Goal: Information Seeking & Learning: Learn about a topic

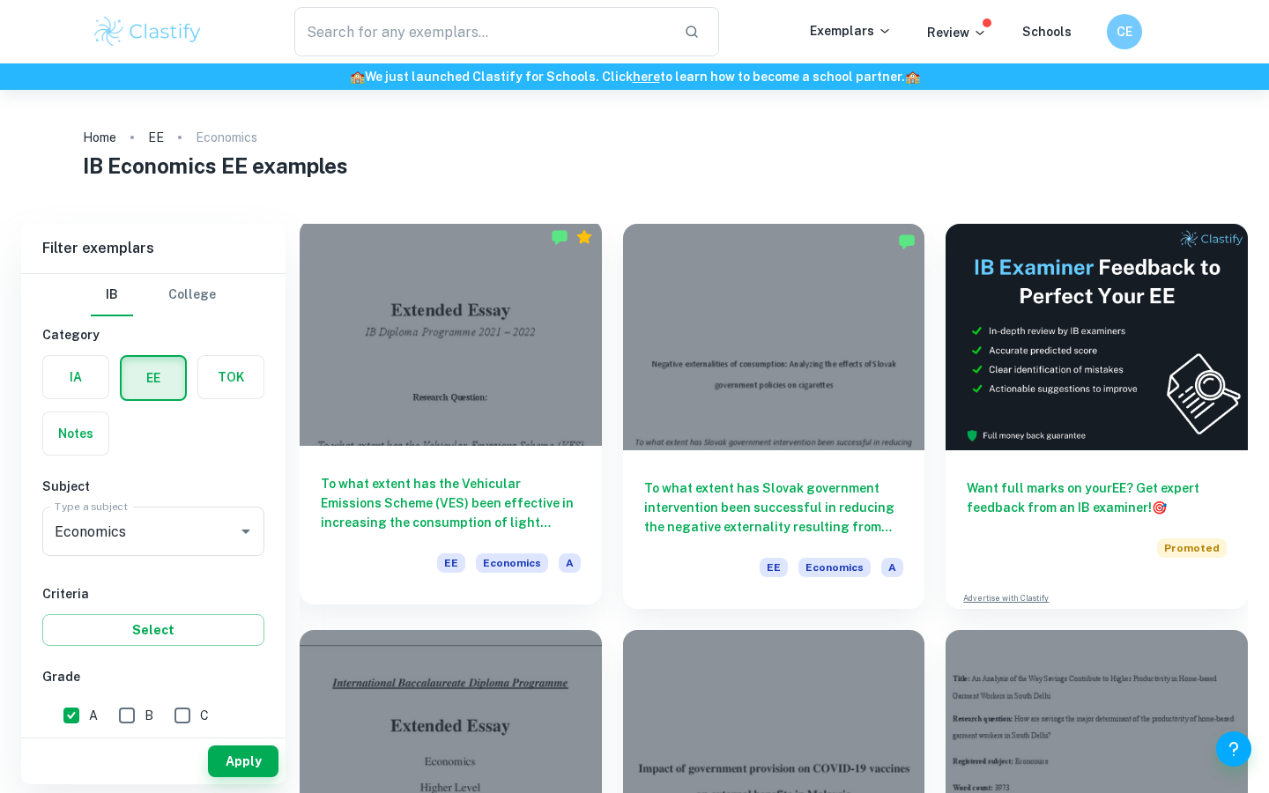
click at [512, 450] on div "To what extent has the Vehicular Emissions Scheme (VES) been effective in incre…" at bounding box center [451, 525] width 302 height 159
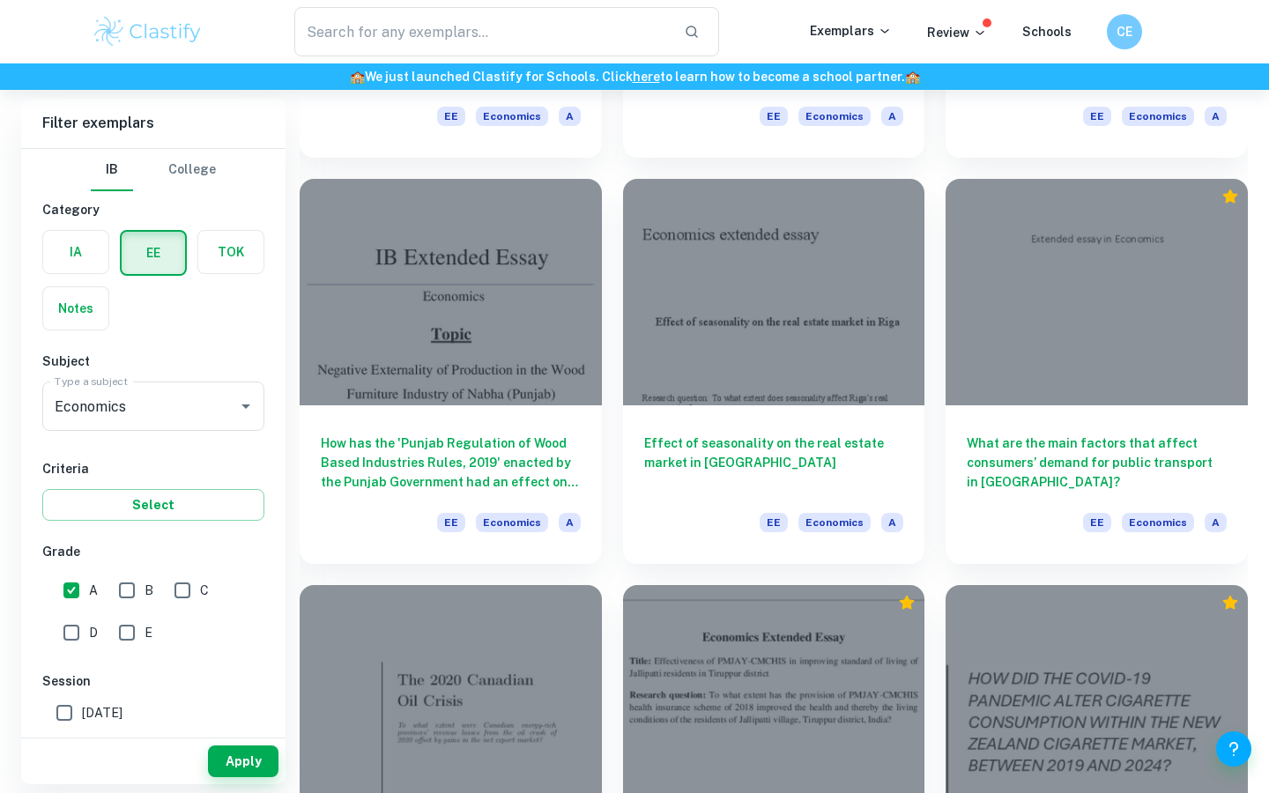
scroll to position [1362, 0]
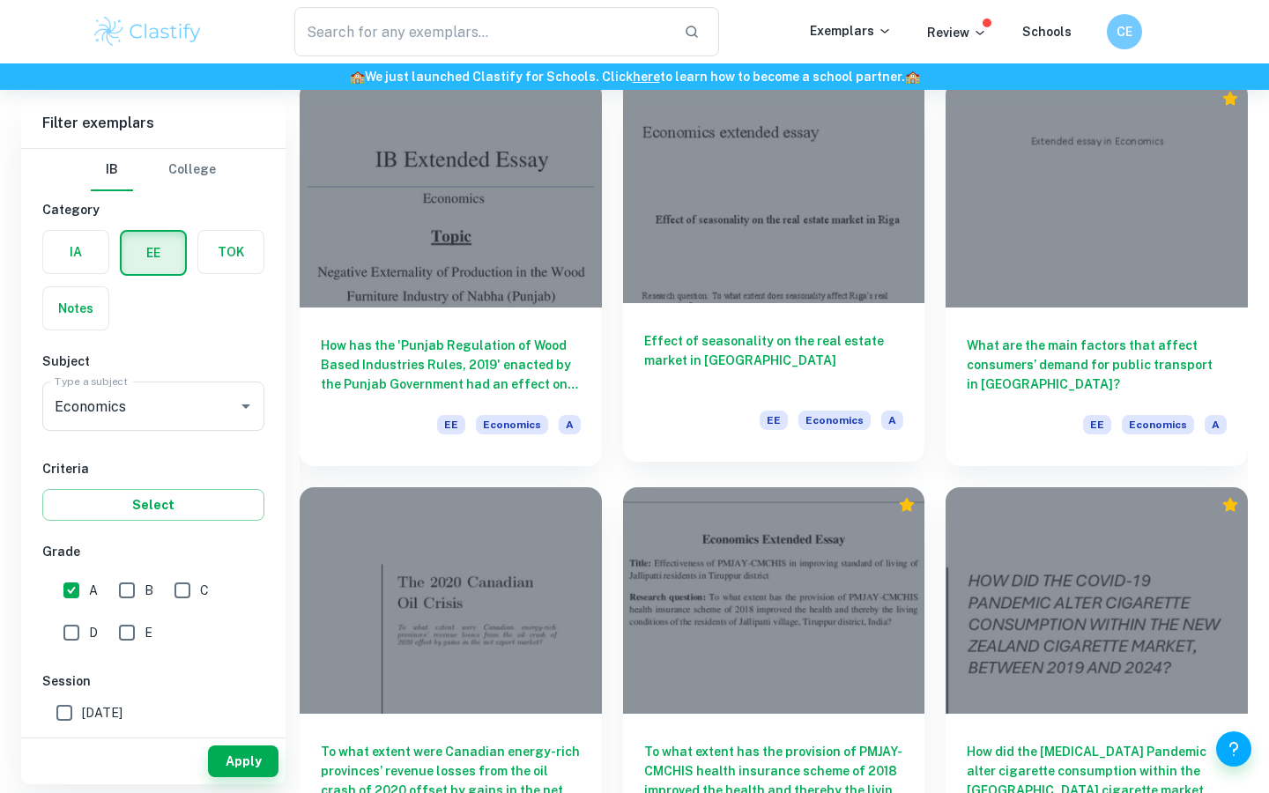
click at [846, 362] on h6 "Effect of seasonality on the real estate market in [GEOGRAPHIC_DATA]" at bounding box center [774, 360] width 260 height 58
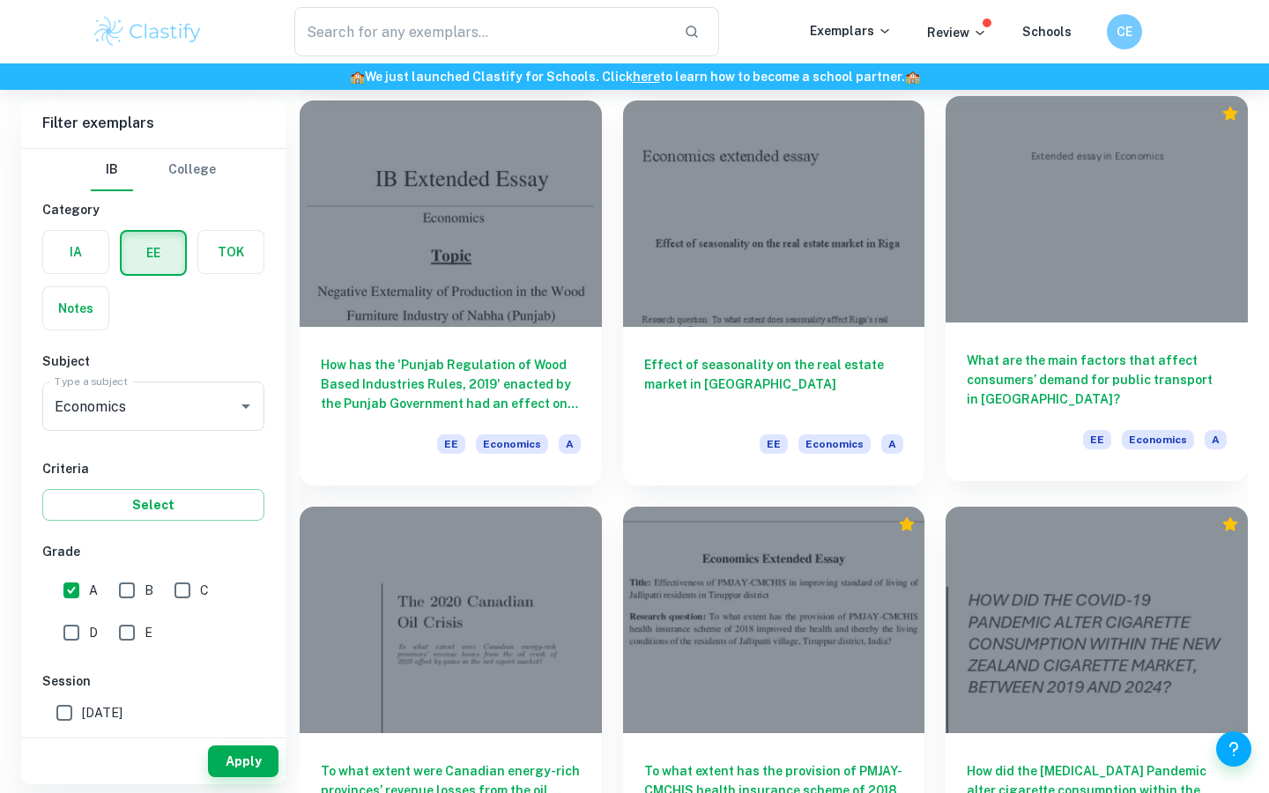
scroll to position [1339, 0]
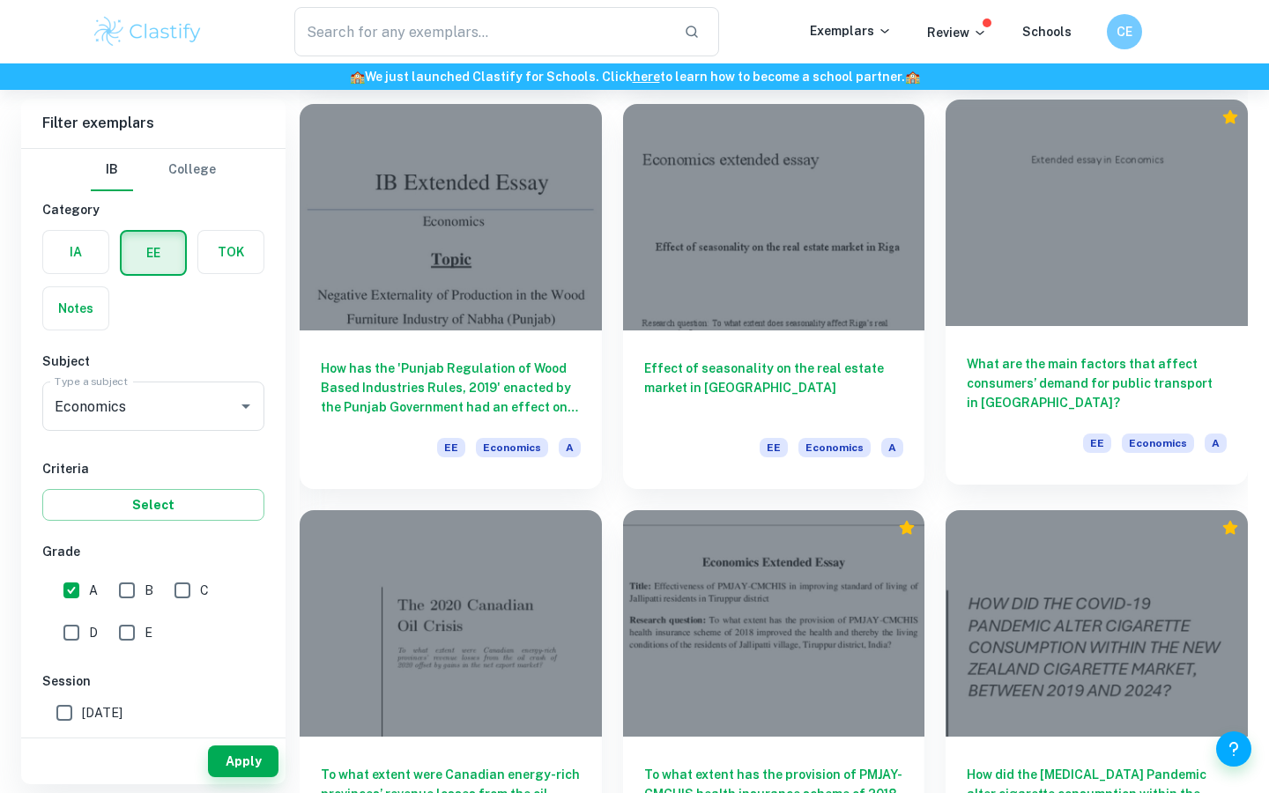
click at [1189, 316] on div at bounding box center [1097, 213] width 302 height 227
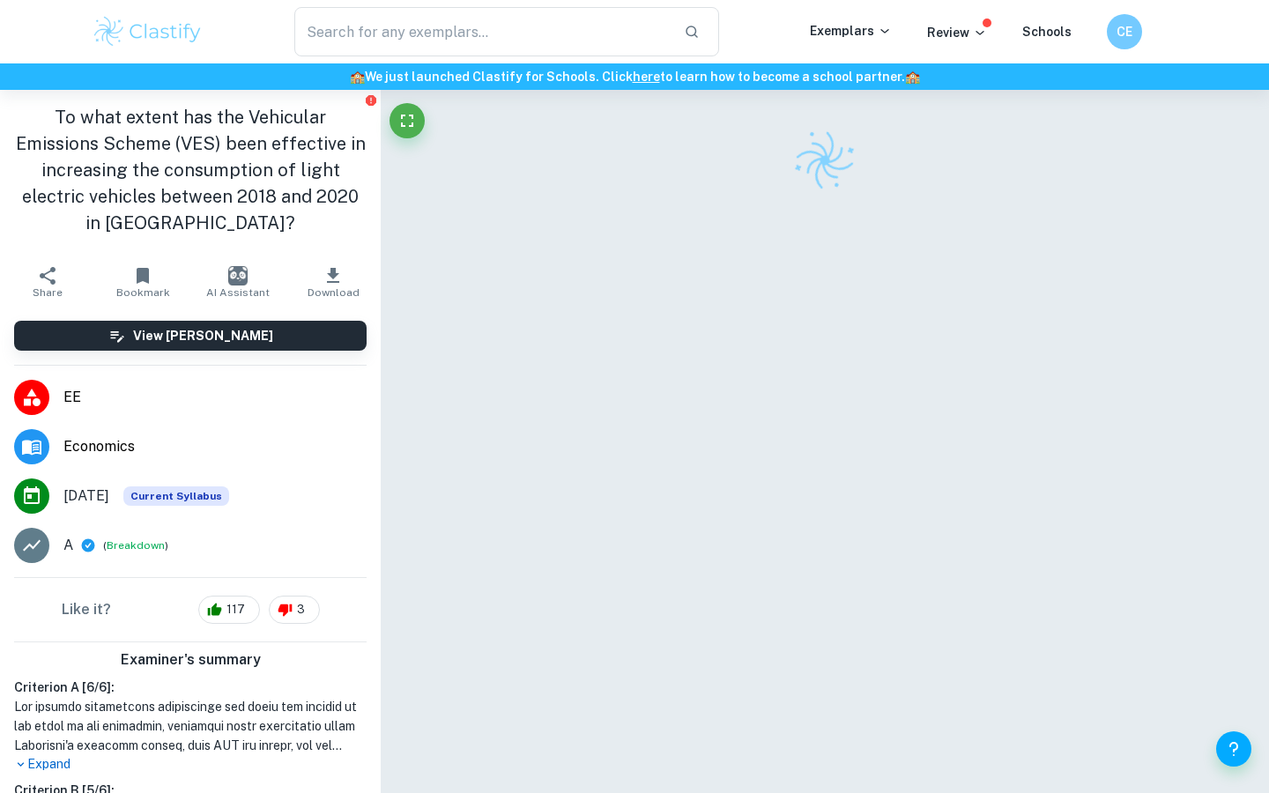
scroll to position [90, 0]
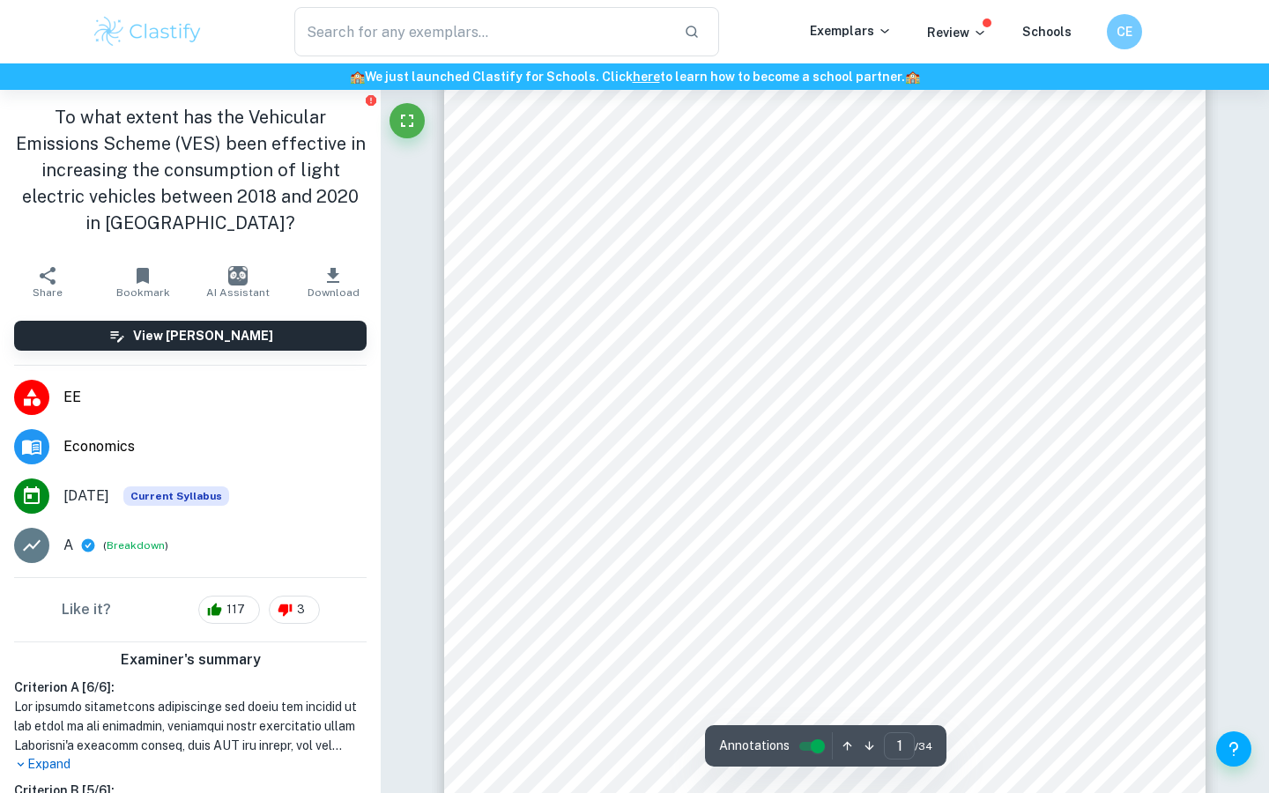
click at [31, 755] on p "Expand" at bounding box center [190, 764] width 353 height 19
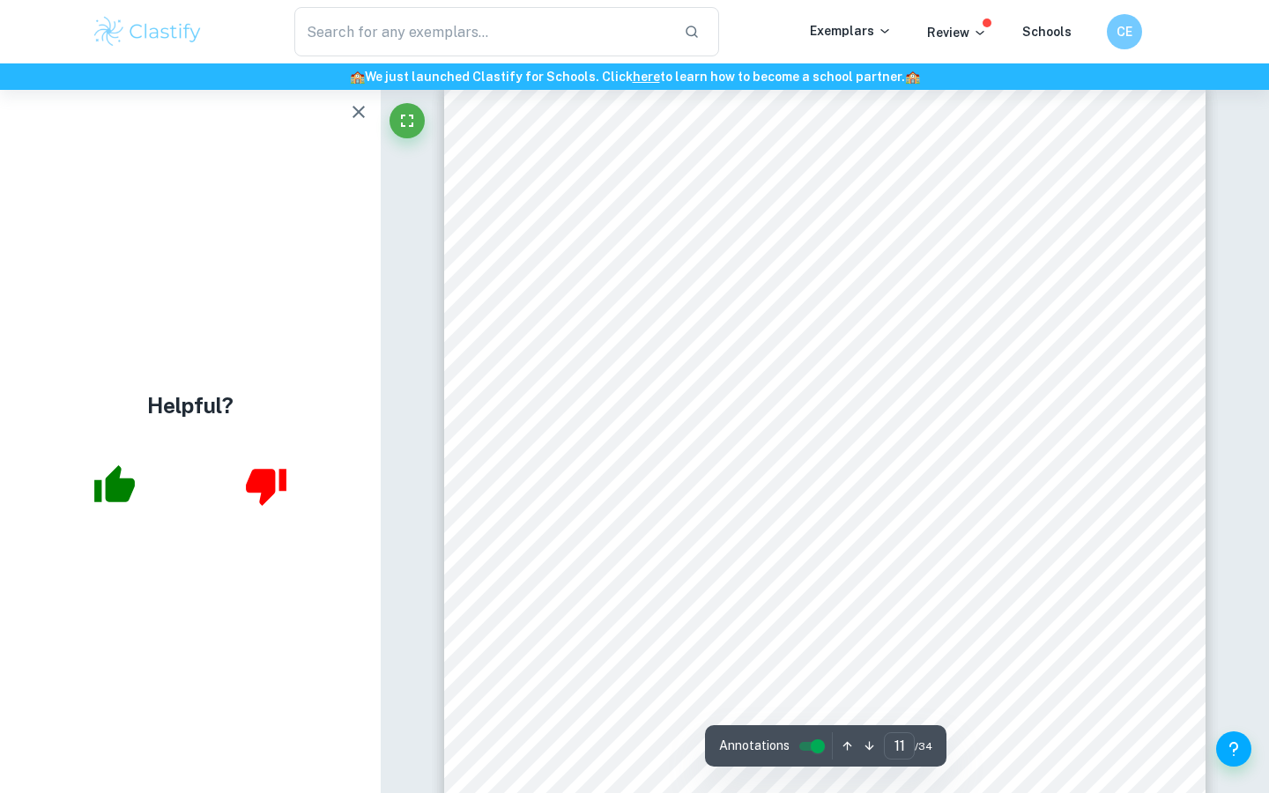
scroll to position [10998, 0]
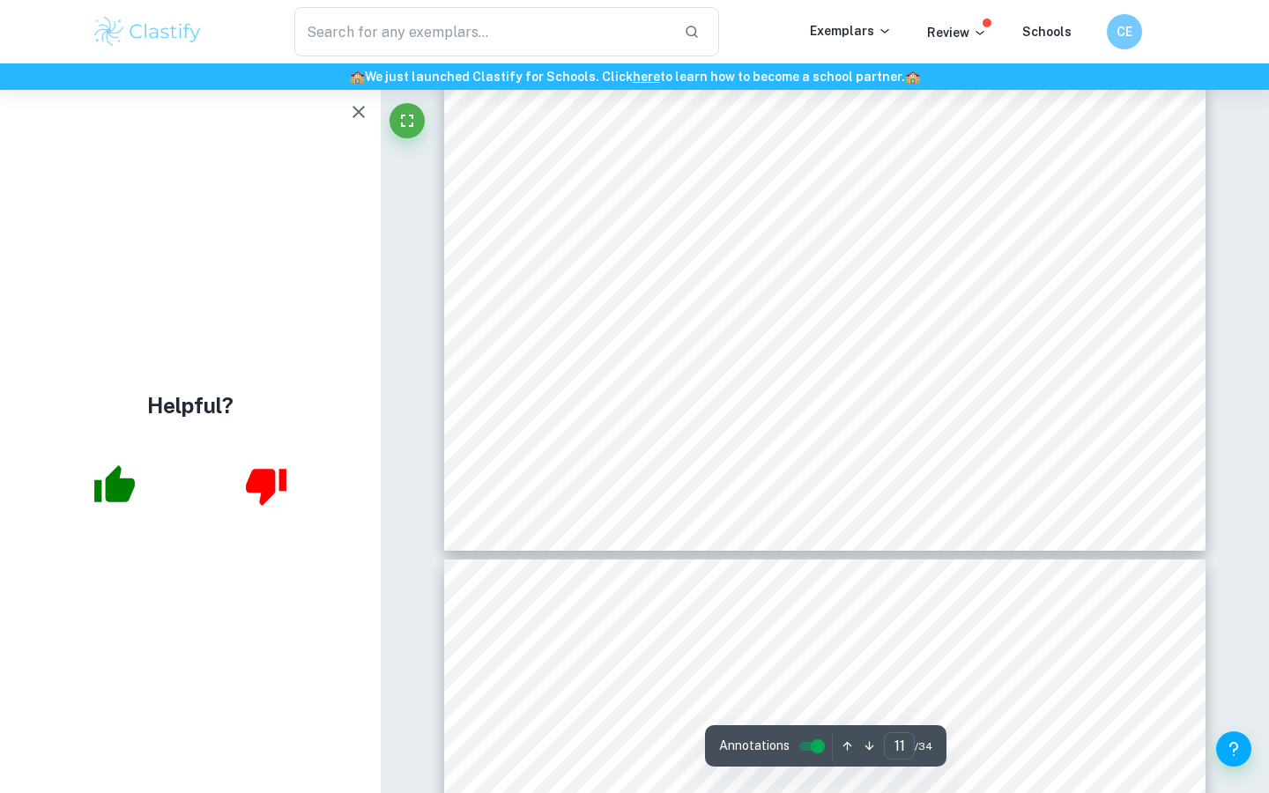
type input "12"
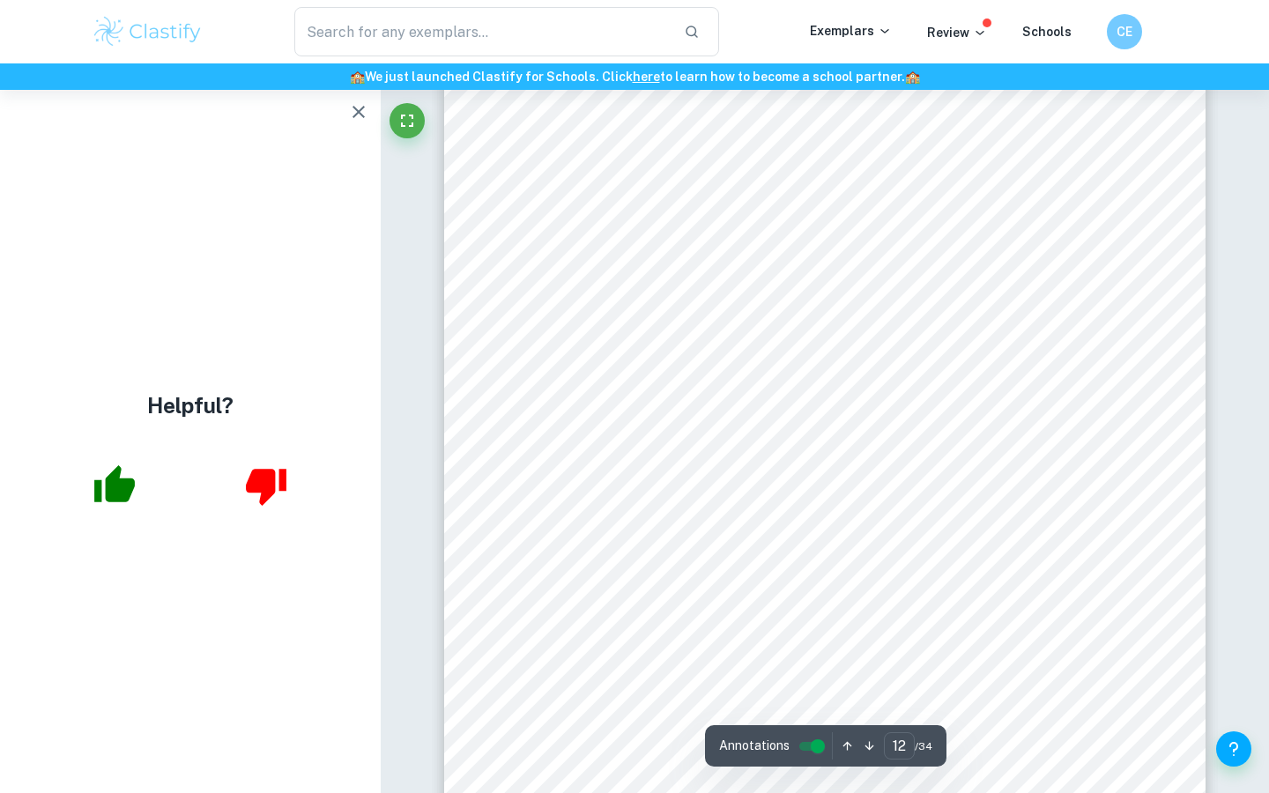
scroll to position [12426, 0]
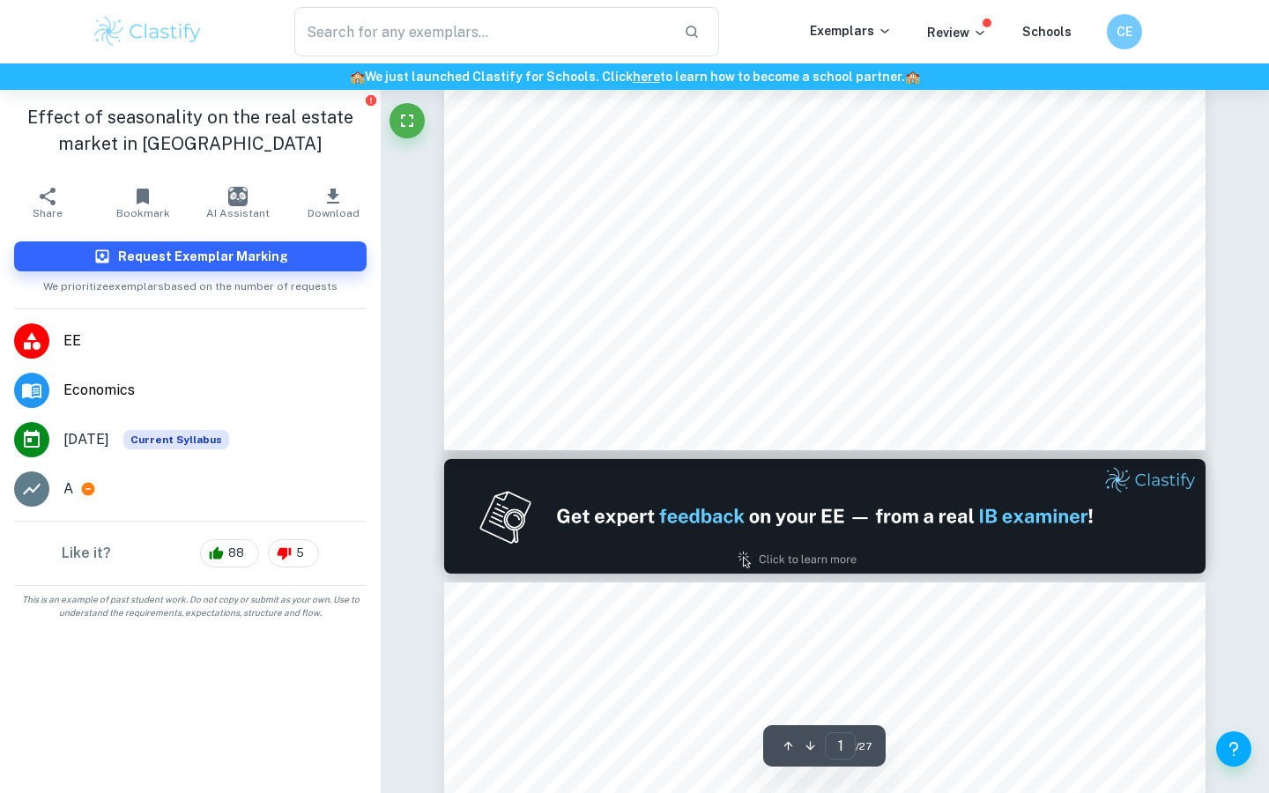
type input "2"
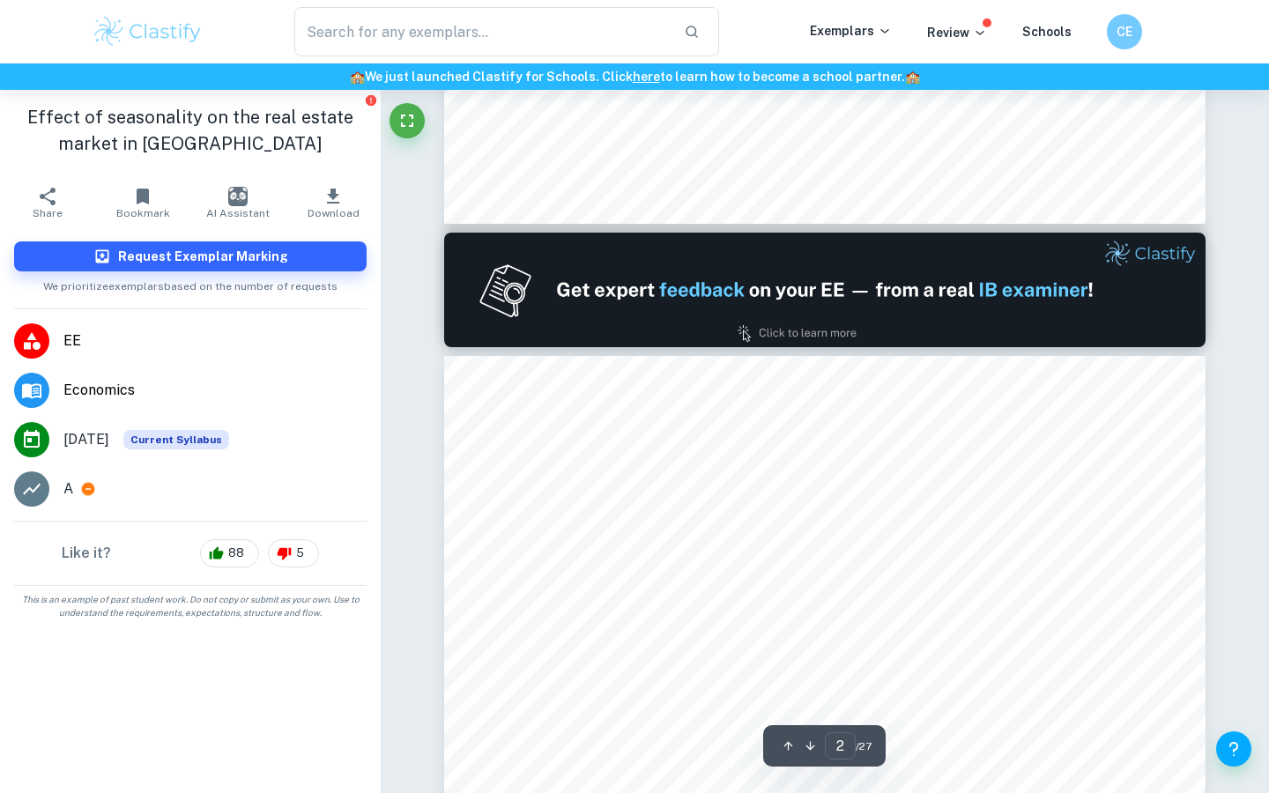
scroll to position [1209, 0]
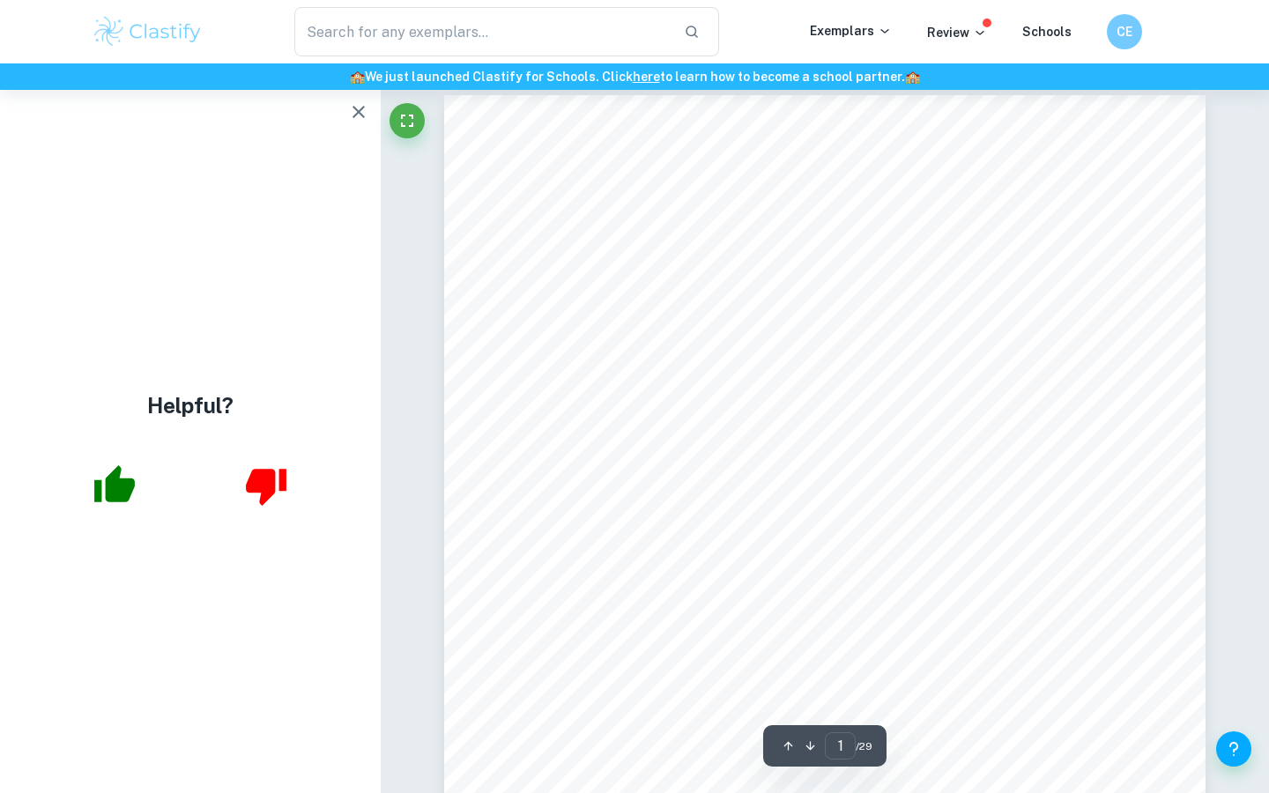
scroll to position [18, 0]
click at [353, 113] on icon "button" at bounding box center [358, 111] width 21 height 21
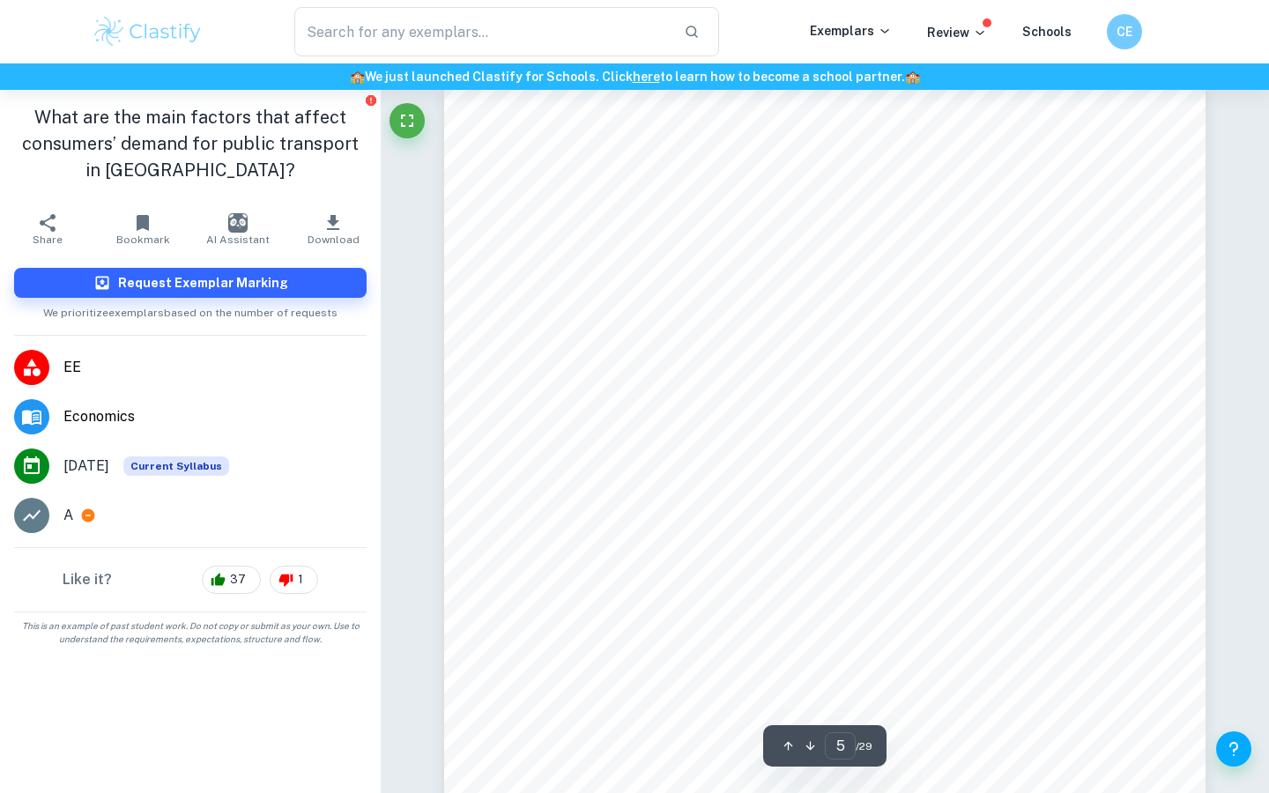
scroll to position [4493, 0]
type input "2"
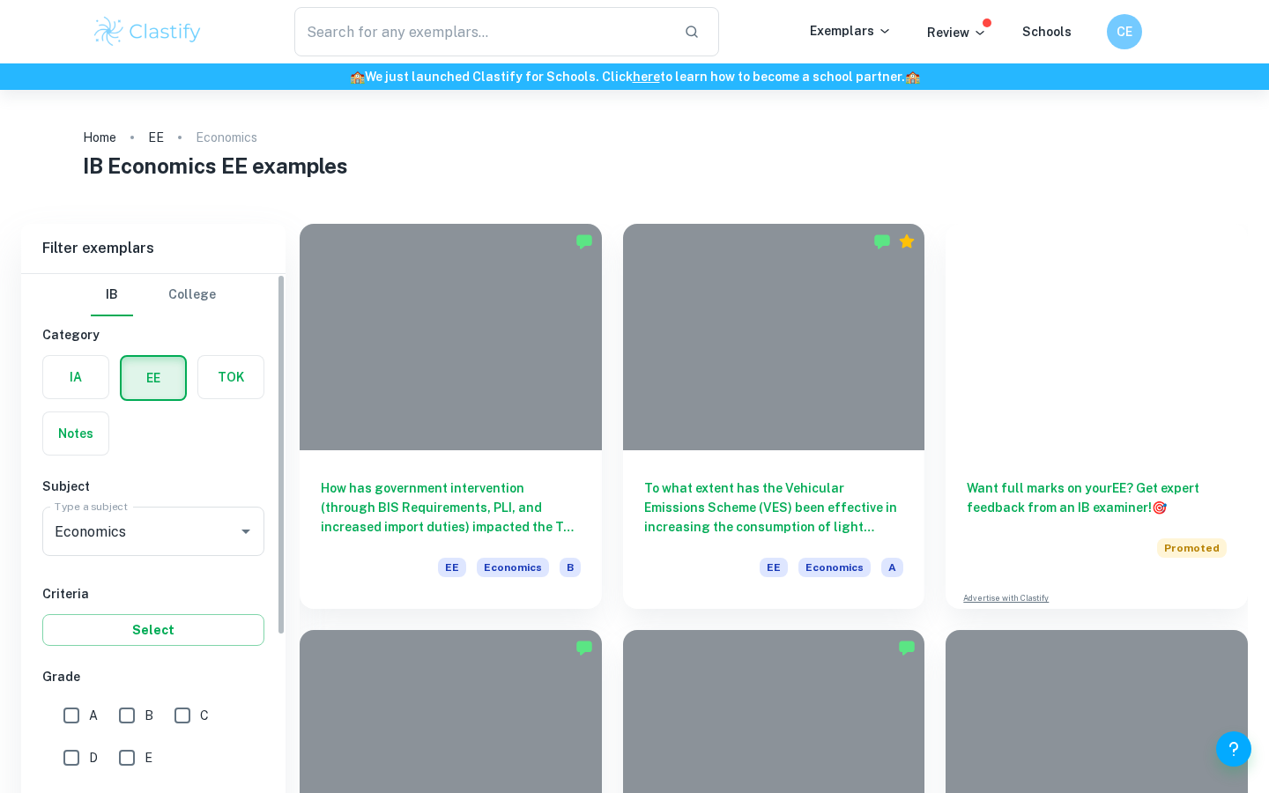
scroll to position [1339, 0]
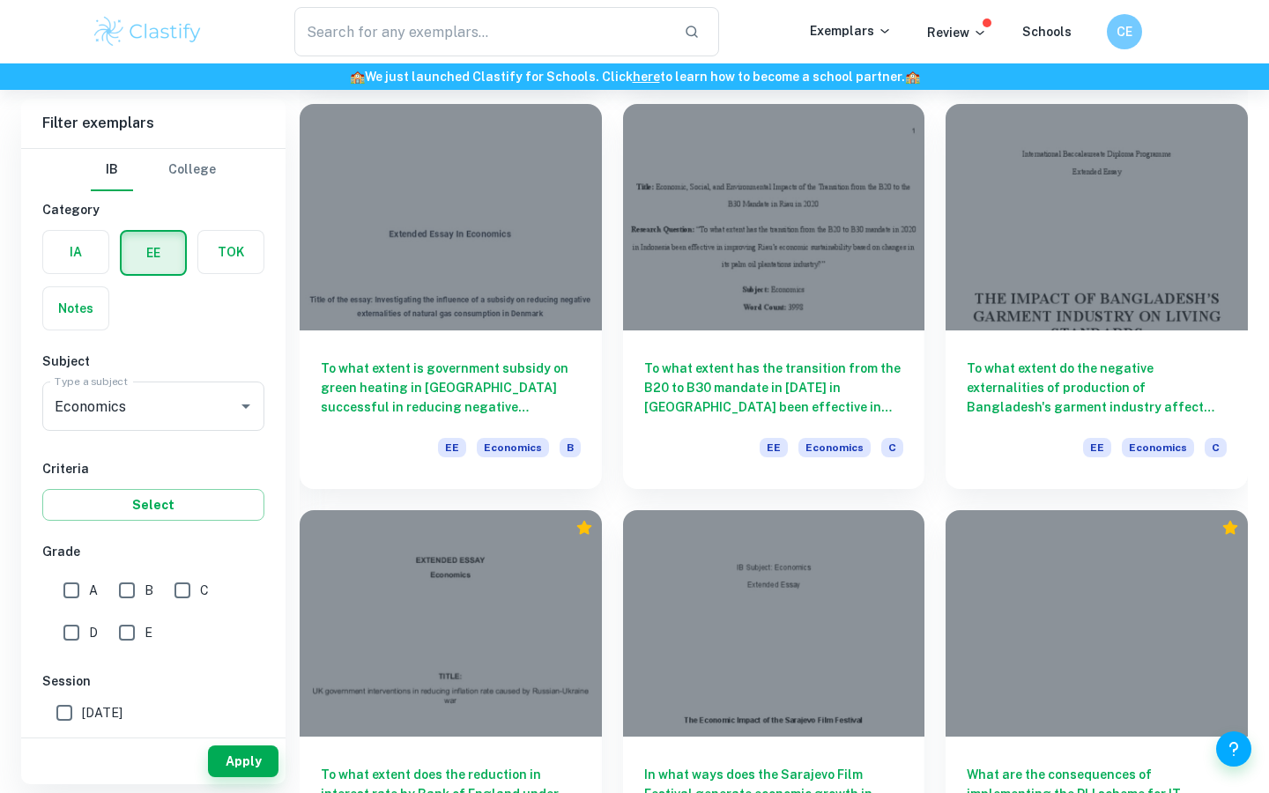
click at [71, 587] on input "A" at bounding box center [71, 590] width 35 height 35
checkbox input "true"
click at [246, 768] on button "Apply" at bounding box center [243, 762] width 71 height 32
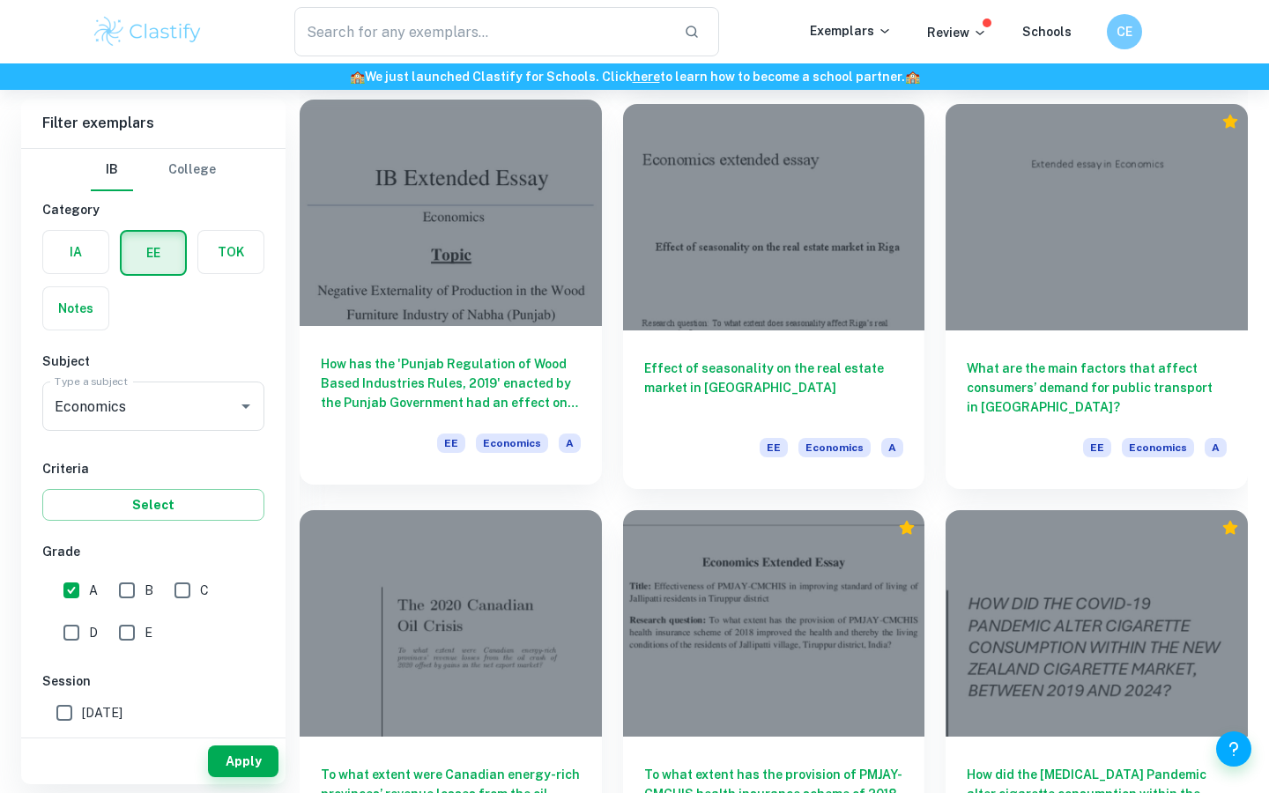
scroll to position [1401, 0]
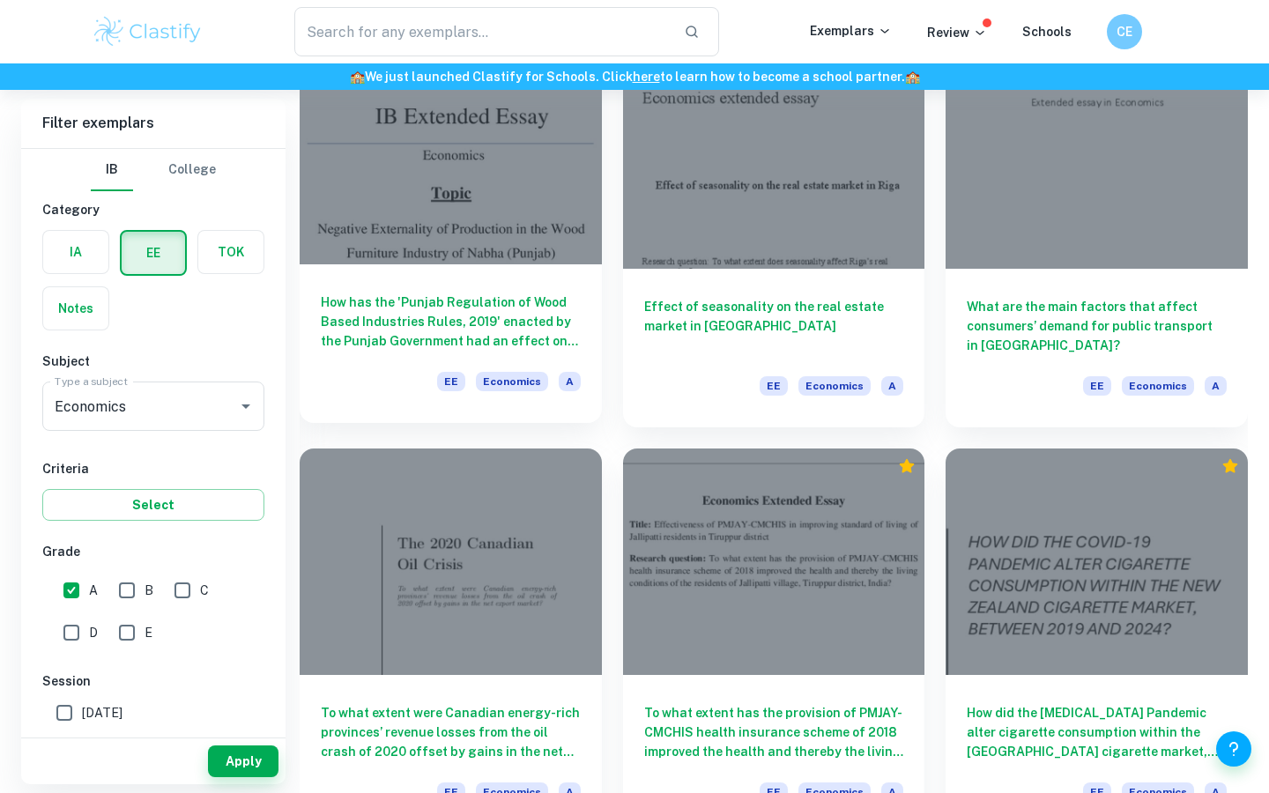
click at [495, 320] on h6 "How has the 'Punjab Regulation of Wood Based Industries Rules, 2019' enacted by…" at bounding box center [451, 322] width 260 height 58
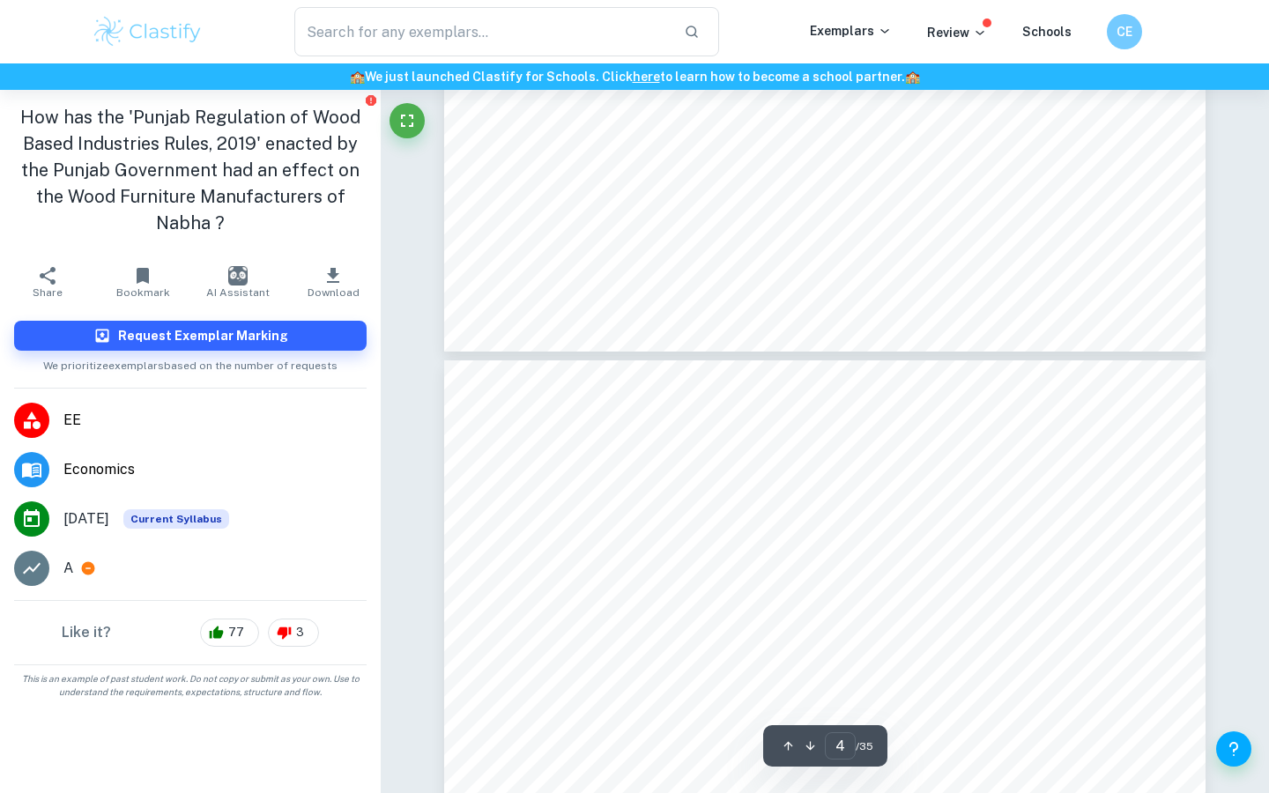
type input "3"
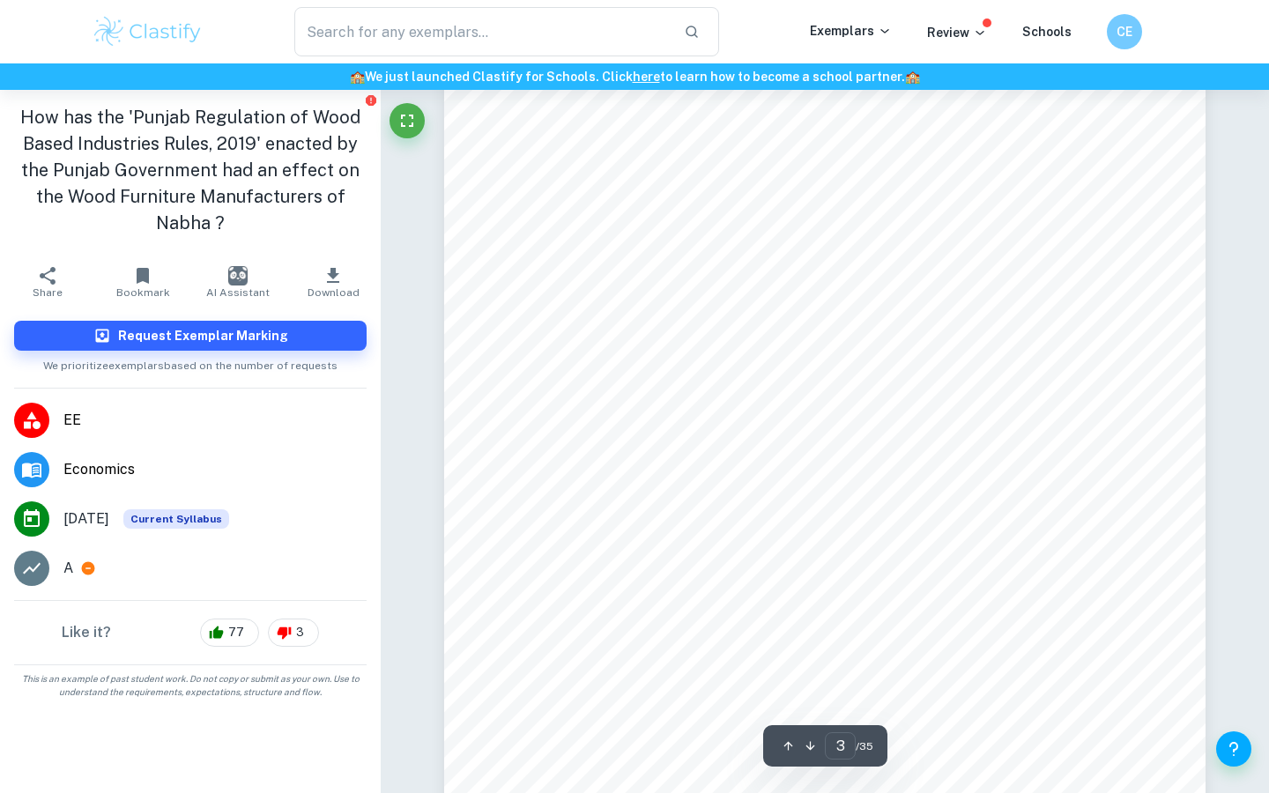
scroll to position [2649, 0]
